Goal: Task Accomplishment & Management: Use online tool/utility

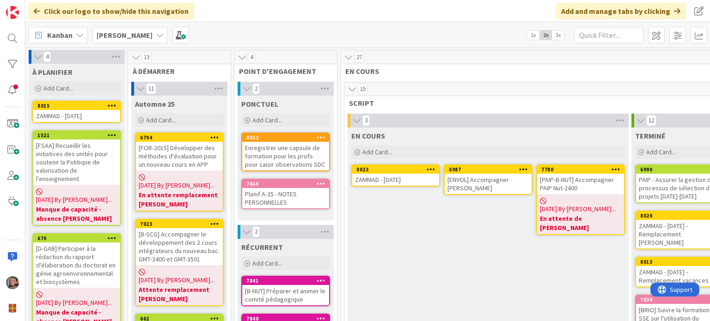
click at [399, 175] on div "ZAMMAD - [DATE]" at bounding box center [395, 180] width 87 height 12
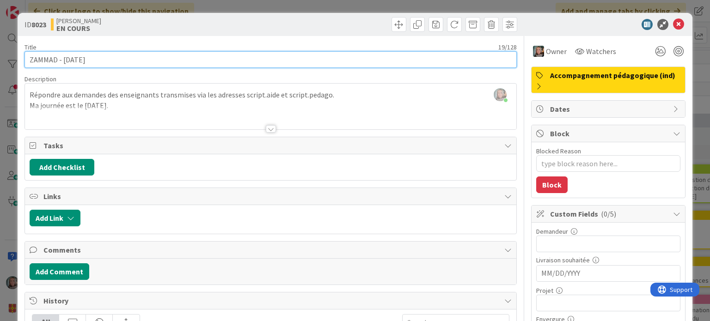
click at [76, 59] on input "ZAMMAD - [DATE]" at bounding box center [271, 59] width 492 height 17
type input "ZAMMAD - [DATE]"
type textarea "x"
type input "ZAMMAD - [DATE]"
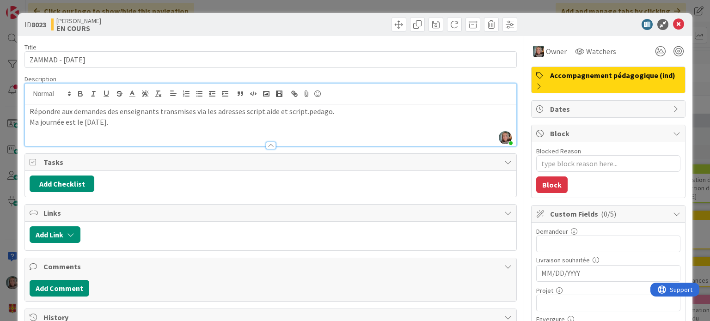
drag, startPoint x: 105, startPoint y: 102, endPoint x: 80, endPoint y: 105, distance: 26.1
click at [80, 105] on div "Répondre aux demandes des enseignants transmises via les adresses script.aide e…" at bounding box center [270, 126] width 491 height 42
drag, startPoint x: 117, startPoint y: 123, endPoint x: 83, endPoint y: 119, distance: 34.1
click at [83, 119] on p "Ma journée est le [DATE]." at bounding box center [271, 122] width 482 height 11
type textarea "x"
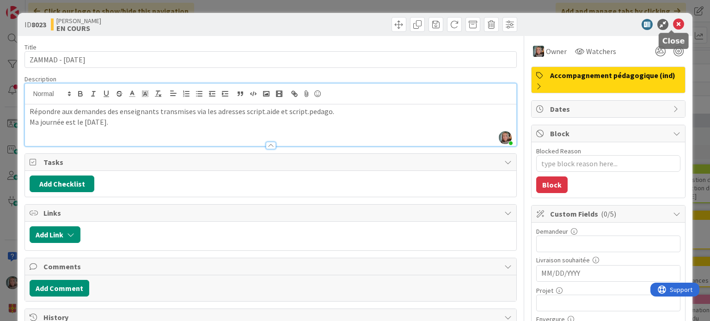
click at [674, 27] on icon at bounding box center [678, 24] width 11 height 11
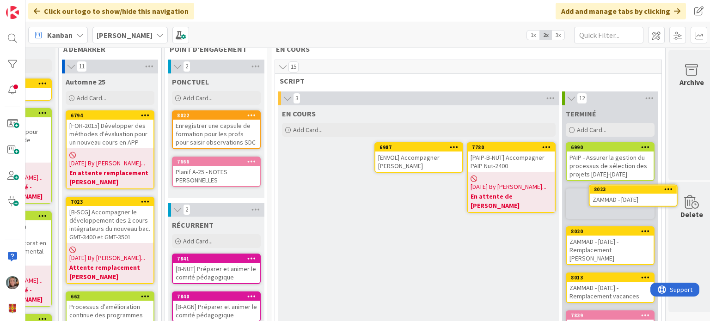
scroll to position [22, 83]
